Goal: Information Seeking & Learning: Find specific fact

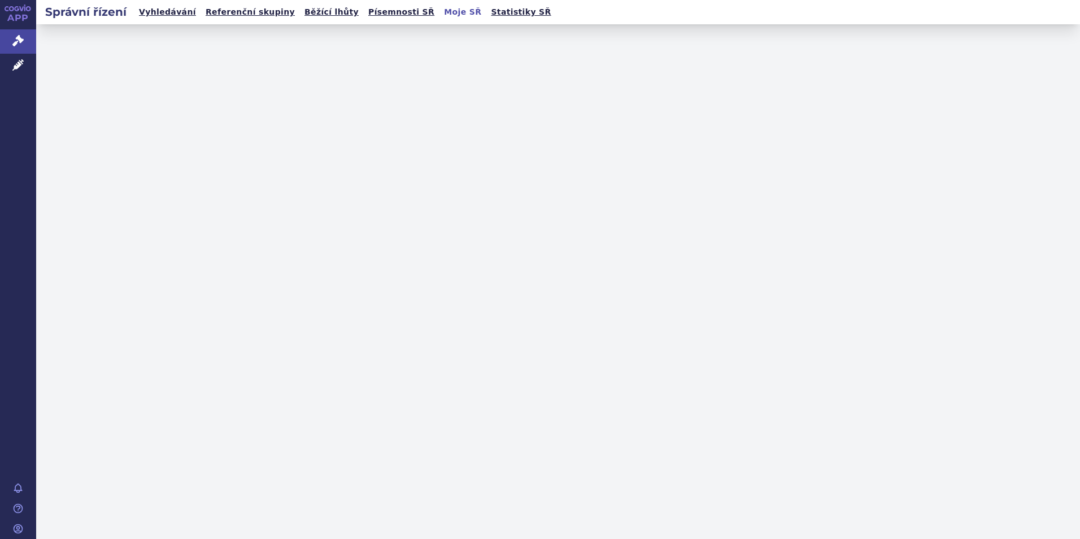
click at [54, 66] on span "Léčivé přípravky" at bounding box center [81, 66] width 90 height 24
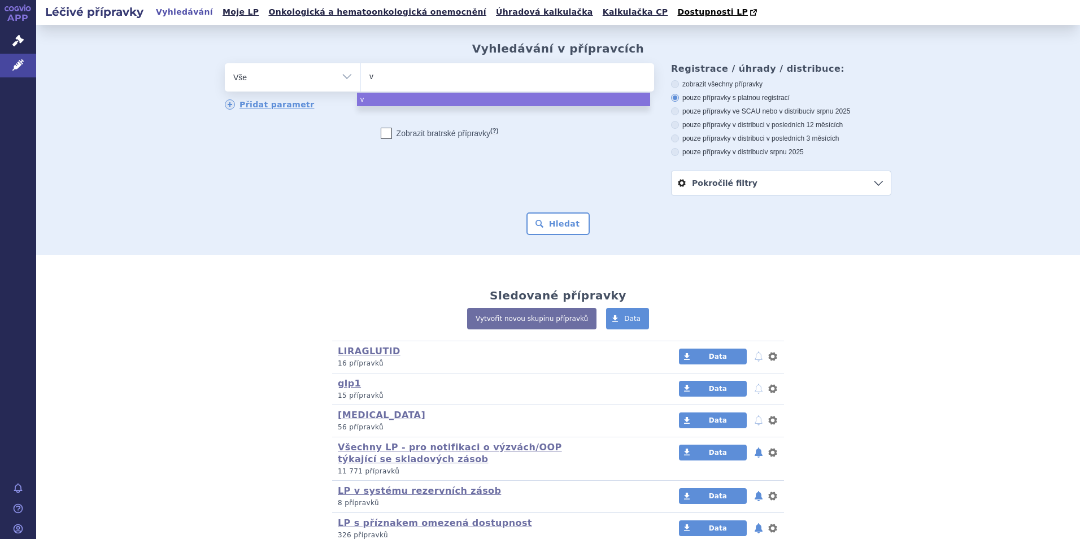
type input "ve"
type input "vev"
type input "vevz"
type input "vevzu"
type input "vevzuo"
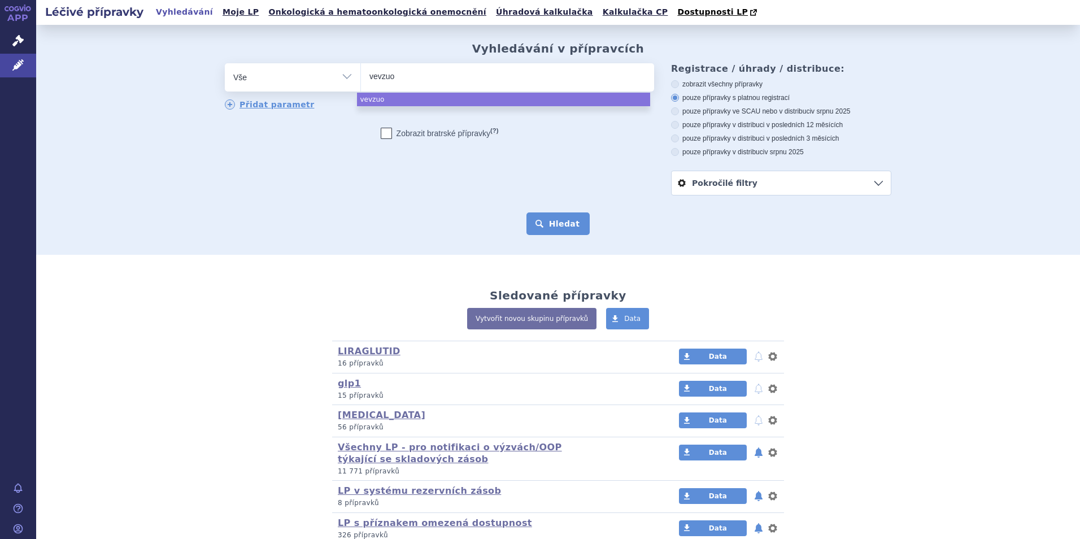
select select "vevzuo"
click at [564, 221] on button "Hledat" at bounding box center [559, 223] width 64 height 23
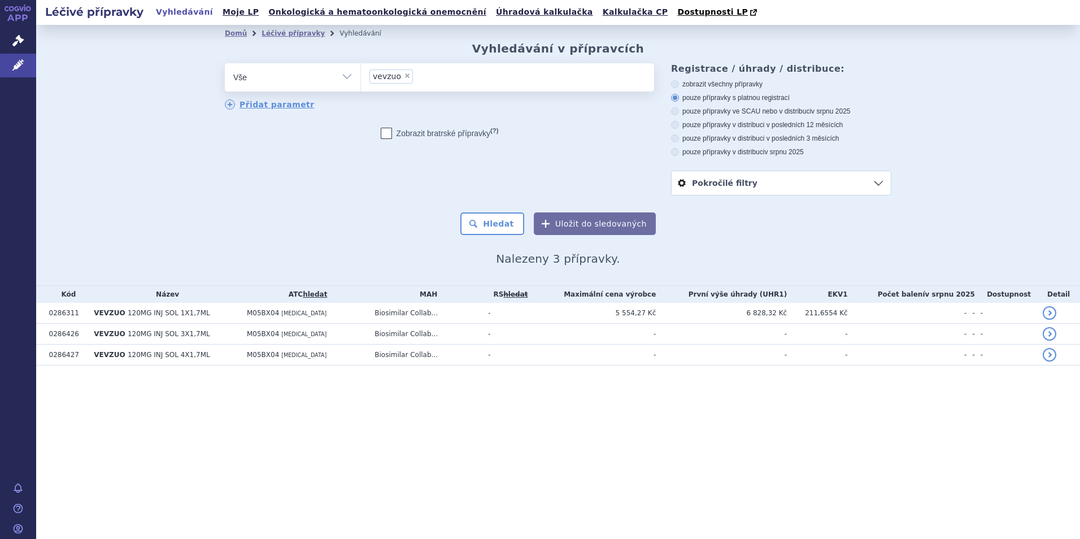
click at [404, 77] on span "×" at bounding box center [407, 75] width 7 height 7
click at [361, 77] on select "vevzuo" at bounding box center [360, 77] width 1 height 28
select select
click at [936, 18] on div "Léčivé přípravky Vyhledávání Moje LP Onkologická a hematoonkologická onemocnění…" at bounding box center [558, 12] width 1044 height 25
